Goal: Communication & Community: Answer question/provide support

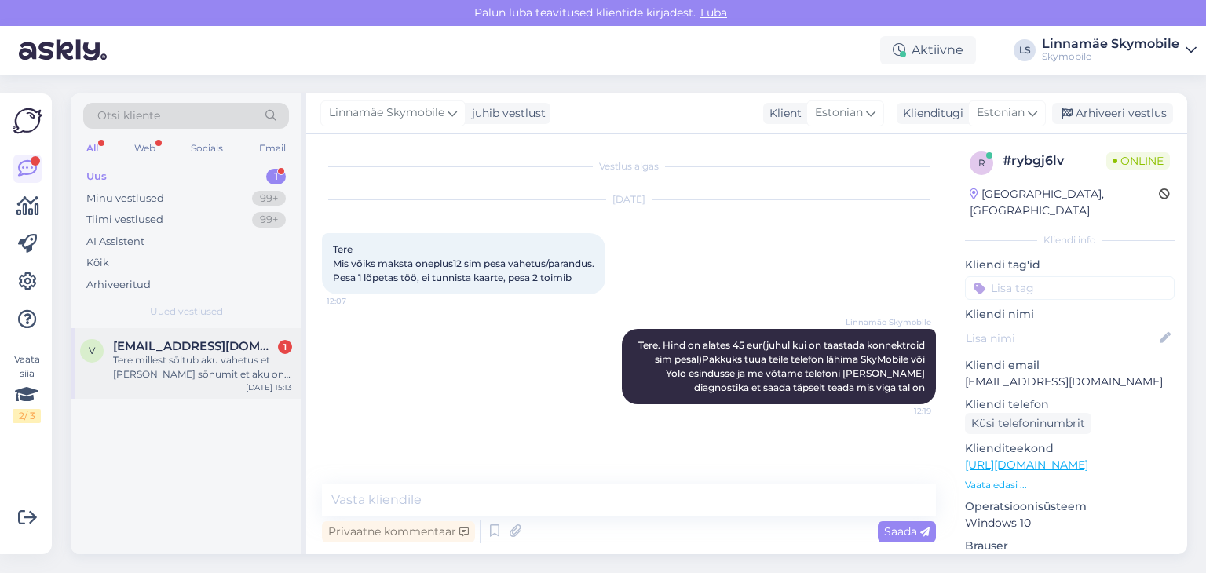
click at [116, 371] on div "Tere millest sõltub aku vahetus et [PERSON_NAME] sõnumit et aku on ära vahetatu…" at bounding box center [202, 367] width 179 height 28
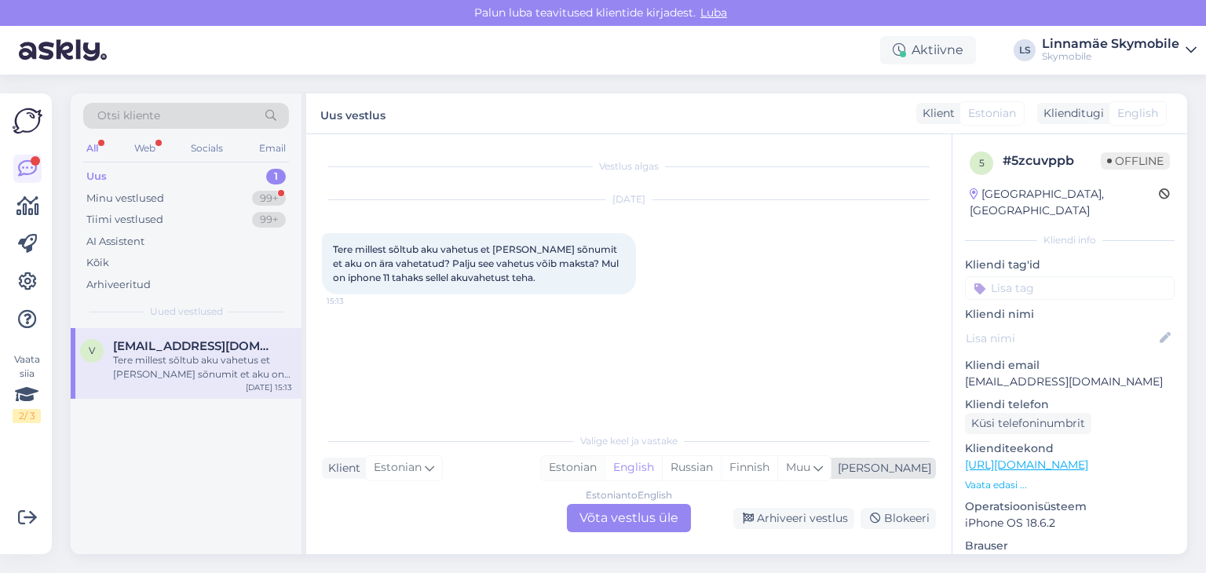
click at [605, 473] on div "Estonian" at bounding box center [573, 468] width 64 height 24
click at [612, 524] on div "Estonian to Estonian Võta vestlus üle" at bounding box center [629, 518] width 124 height 28
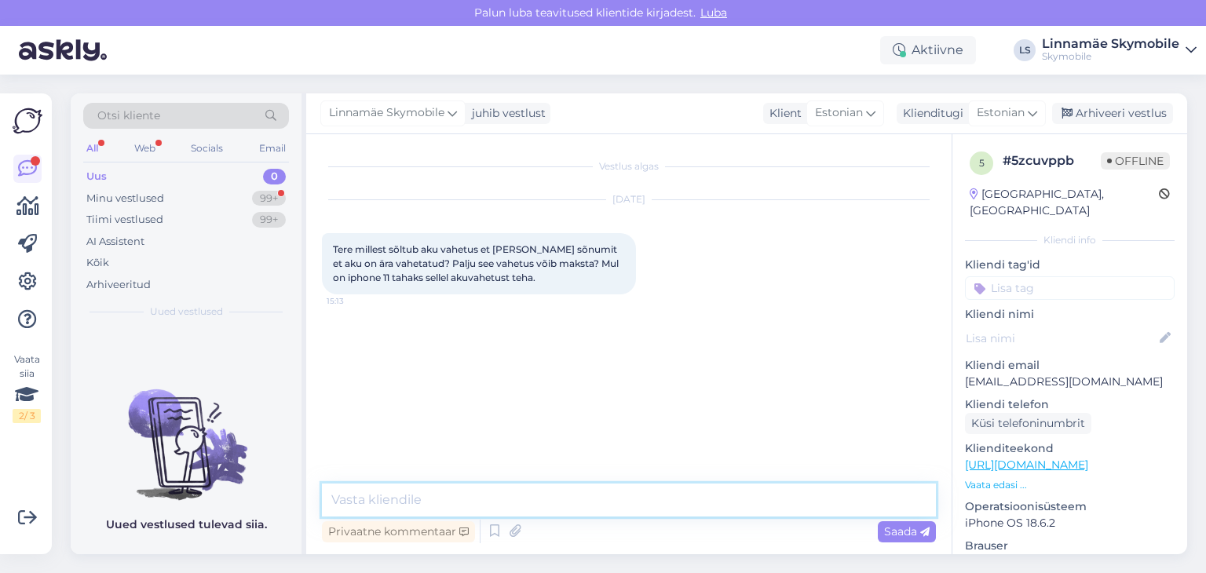
click at [537, 502] on textarea at bounding box center [629, 500] width 614 height 33
type textarea "[PERSON_NAME]"
click at [528, 502] on textarea "Tere." at bounding box center [629, 500] width 614 height 33
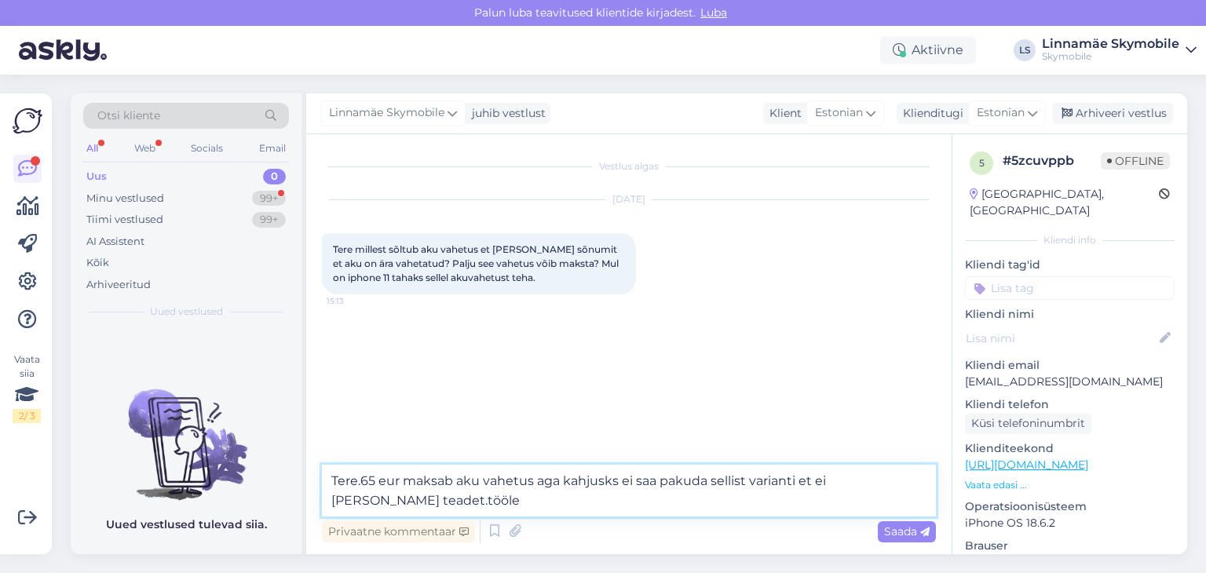
click at [439, 501] on textarea "Tere.65 eur maksab aku vahetus aga kahjusks ei saa pakuda sellist varianti et e…" at bounding box center [629, 491] width 614 height 52
click at [537, 506] on textarea "Tere.65 eur maksab aku vahetus aga kahjusks ei saa pakuda sellist varianti et e…" at bounding box center [629, 491] width 614 height 52
type textarea "Tere.65 eur maksab aku vahetus aga kahjusks ei saa pakuda sellist varianti et e…"
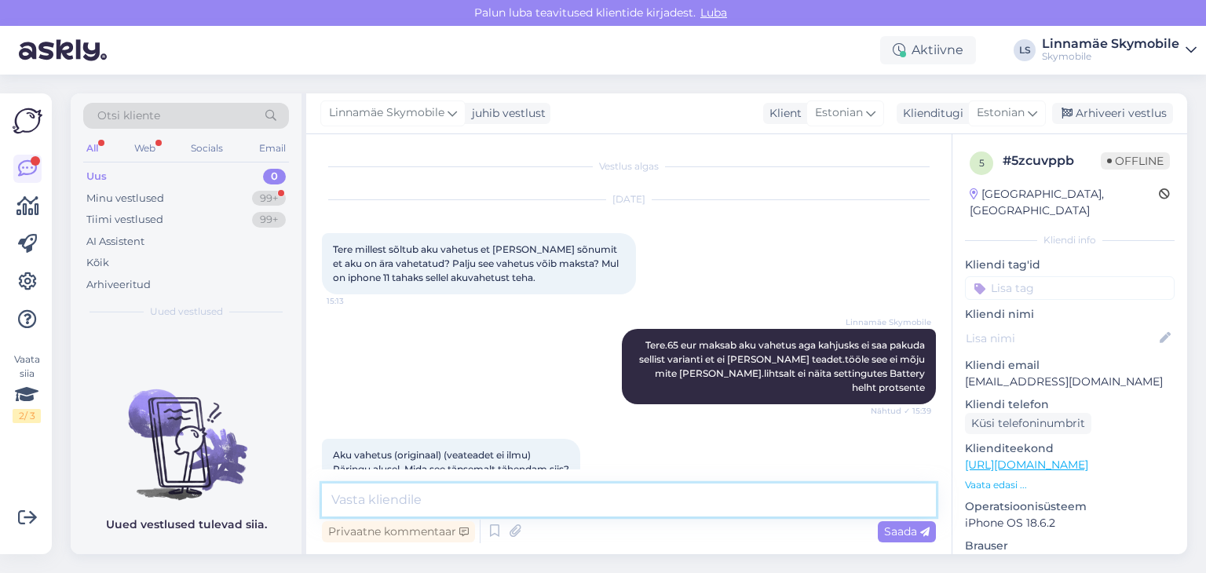
scroll to position [20, 0]
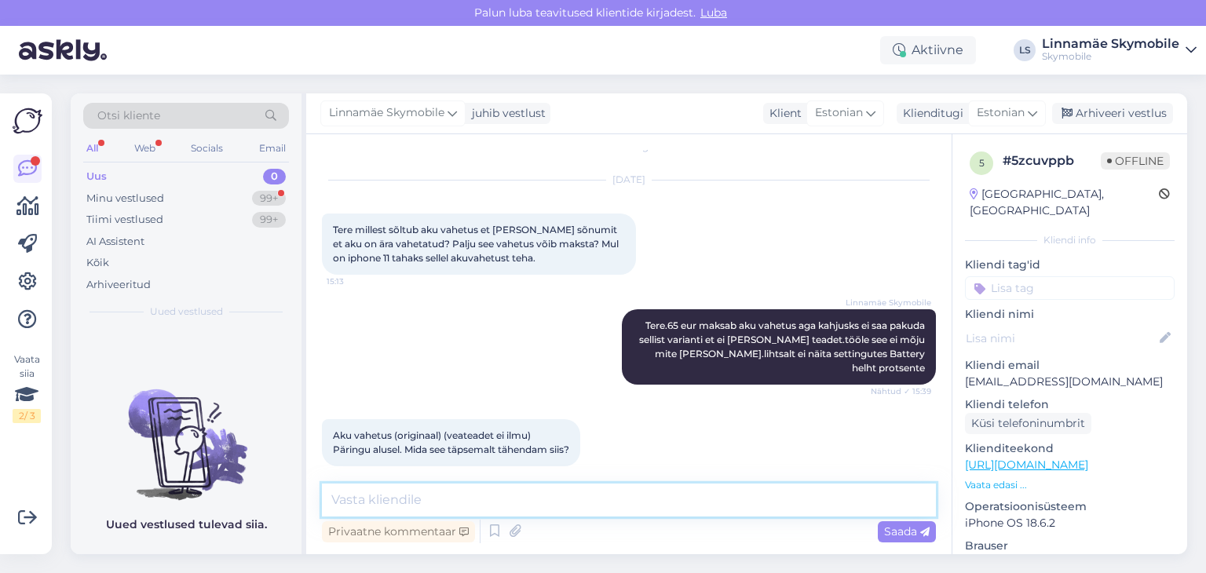
click at [484, 495] on textarea at bounding box center [629, 500] width 614 height 33
click at [367, 503] on textarea "Tarnujatel hetkel ei ole enam oriiginaal akusid mis" at bounding box center [629, 500] width 614 height 33
click at [676, 513] on textarea "Tarnijatel hetkel ei ole enam oriiginaal akusid mis" at bounding box center [629, 500] width 614 height 33
click at [531, 501] on textarea "Tarnijatel hetkel ei ole enam oriiginaal akusid mis" at bounding box center [629, 500] width 614 height 33
click at [666, 496] on textarea "Tarnijatel hetkel ei ole enam originaal akusid mis" at bounding box center [629, 500] width 614 height 33
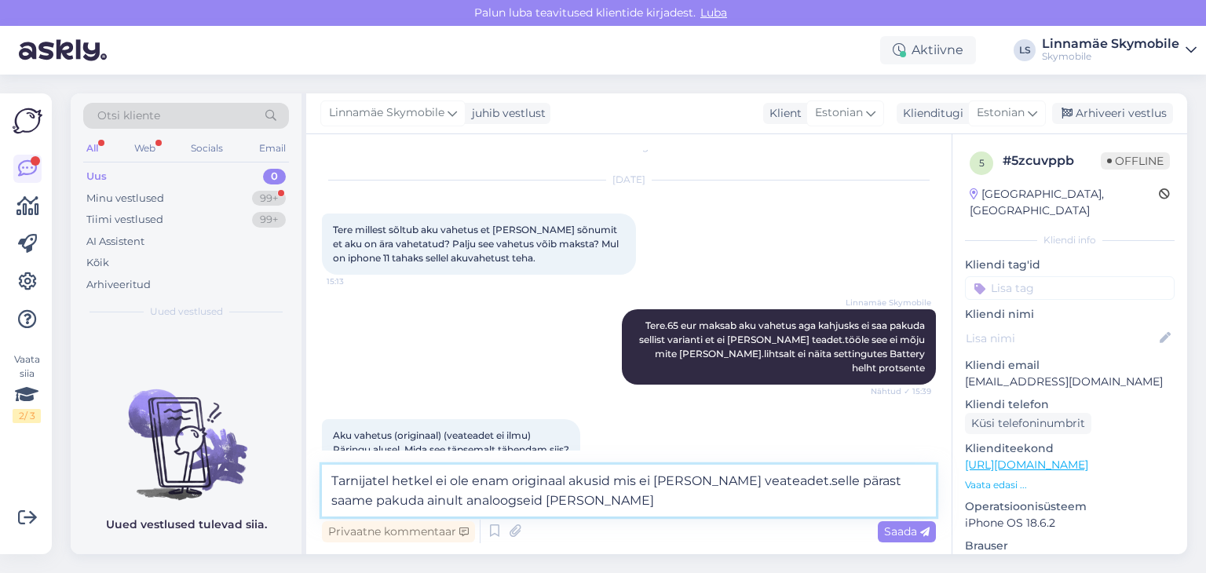
type textarea "Tarnijatel hetkel ei ole enam originaal akusid mis ei [PERSON_NAME] veateadet.s…"
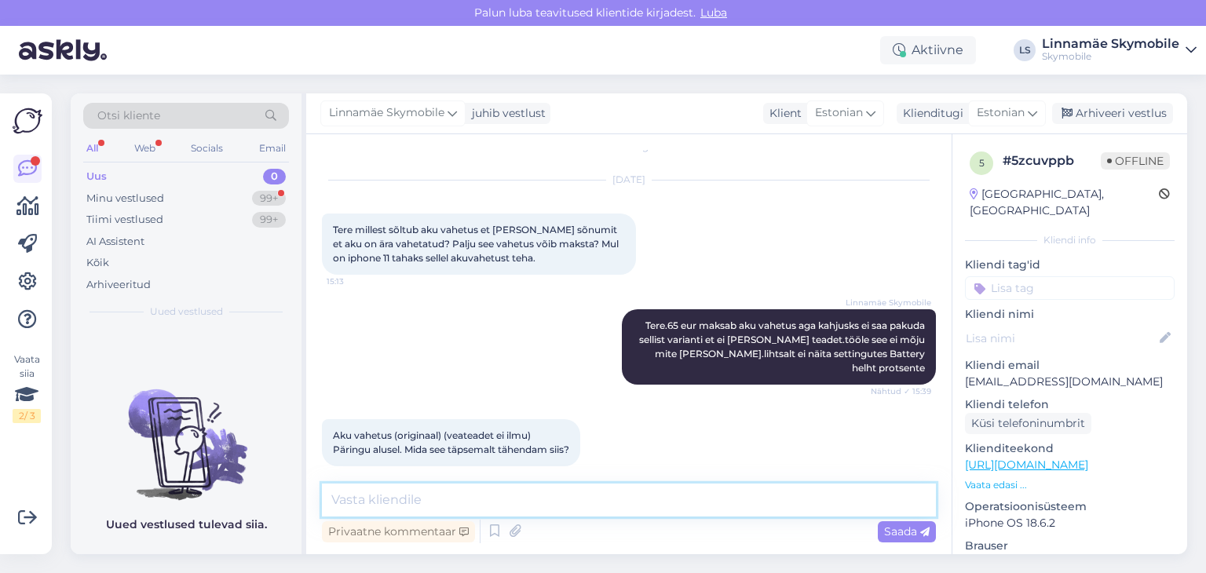
scroll to position [116, 0]
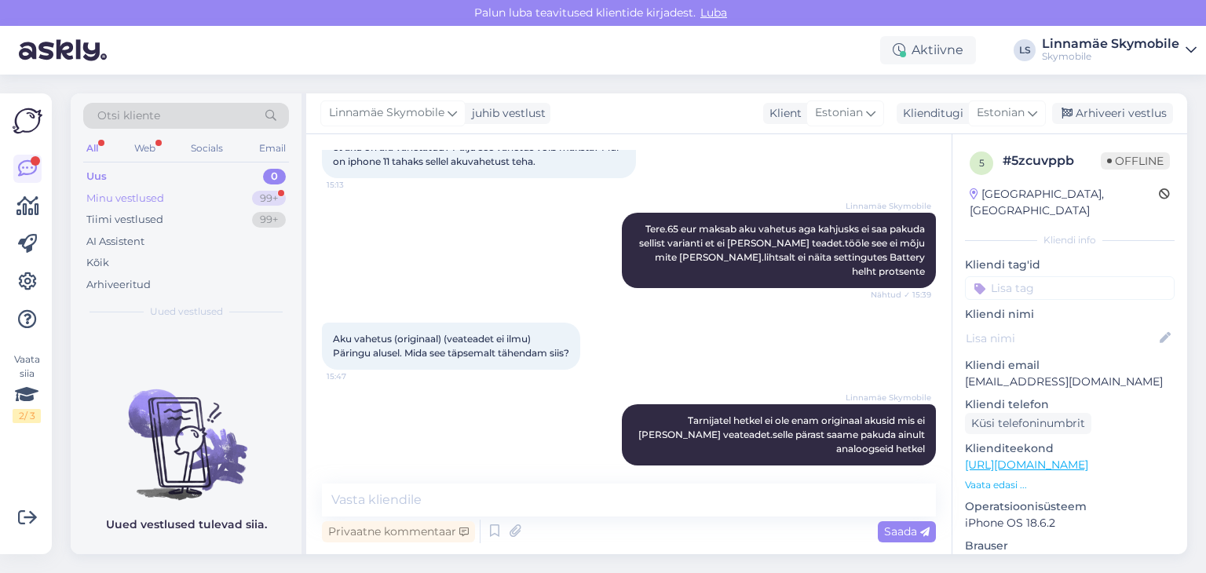
click at [140, 194] on div "Minu vestlused" at bounding box center [125, 199] width 78 height 16
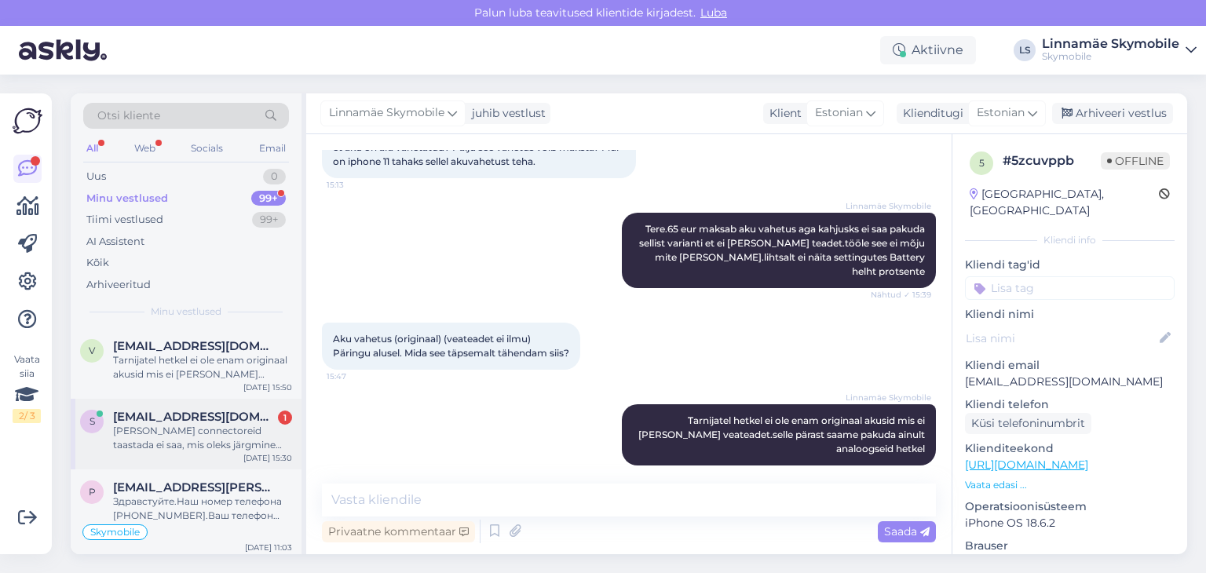
click at [210, 455] on div "s [EMAIL_ADDRESS][DOMAIN_NAME] 1 [PERSON_NAME] connectoreid taastada ei saa, mi…" at bounding box center [186, 434] width 231 height 71
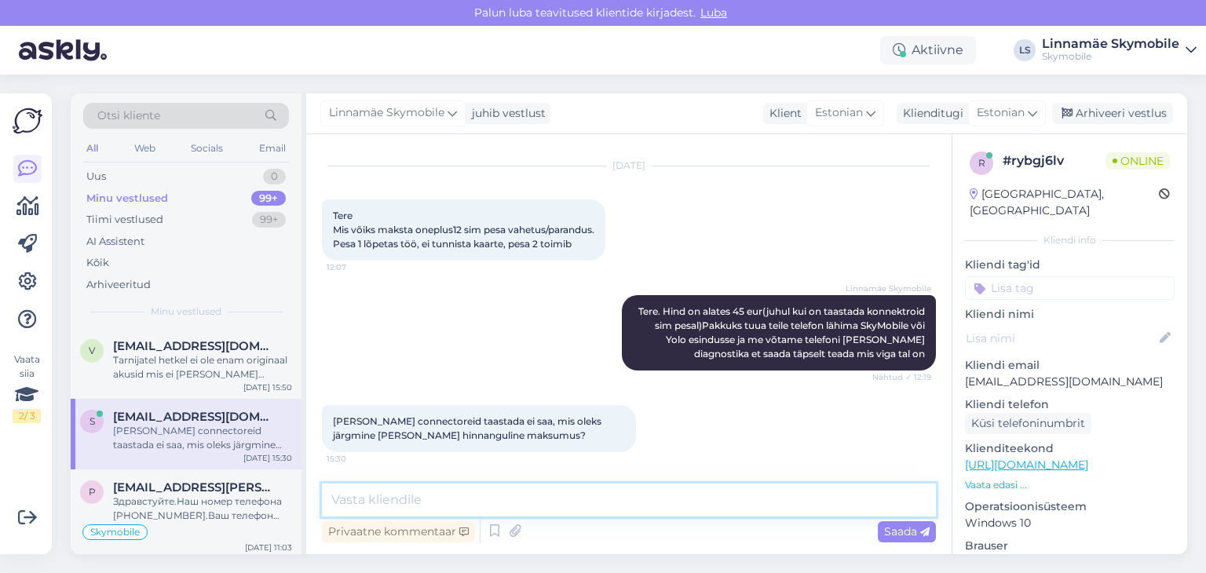
click at [507, 513] on textarea at bounding box center [629, 500] width 614 height 33
click at [415, 502] on textarea at bounding box center [629, 500] width 614 height 33
click at [449, 499] on textarea at bounding box center [629, 500] width 614 height 33
type textarea "T"
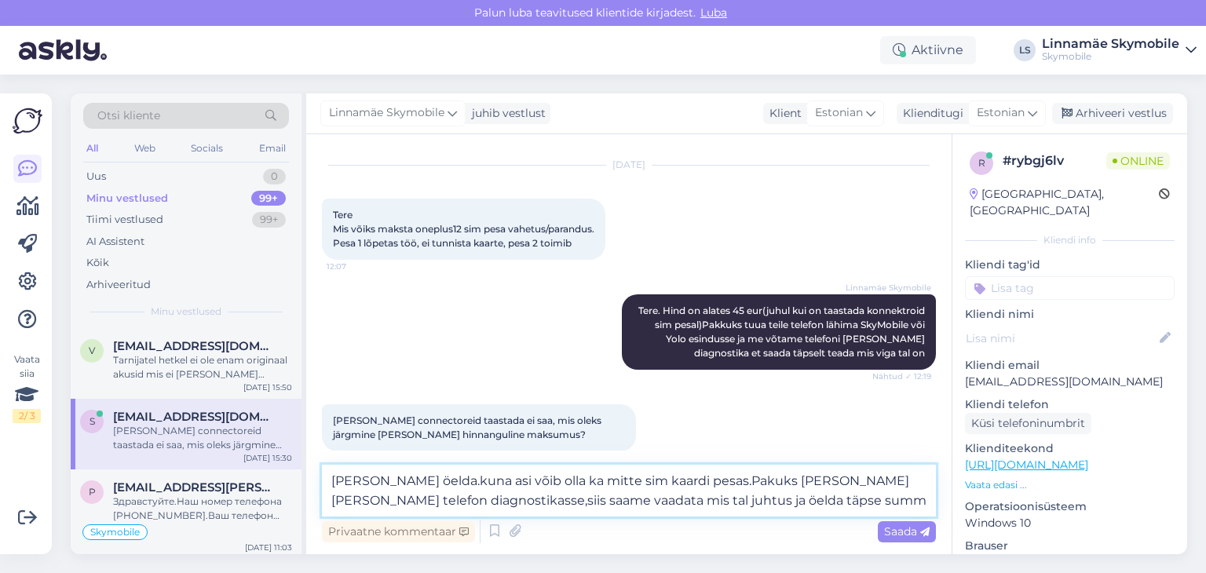
type textarea "[PERSON_NAME] öelda.kuna asi võib olla ka mitte sim kaardi pesas.Pakuks [PERSON…"
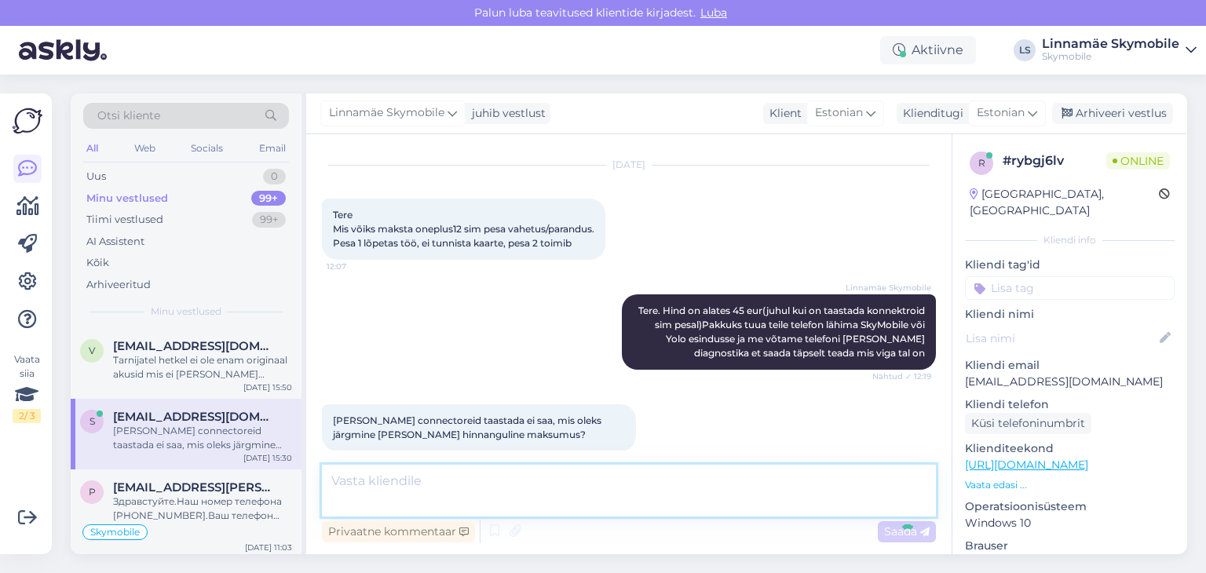
scroll to position [130, 0]
